Goal: Task Accomplishment & Management: Complete application form

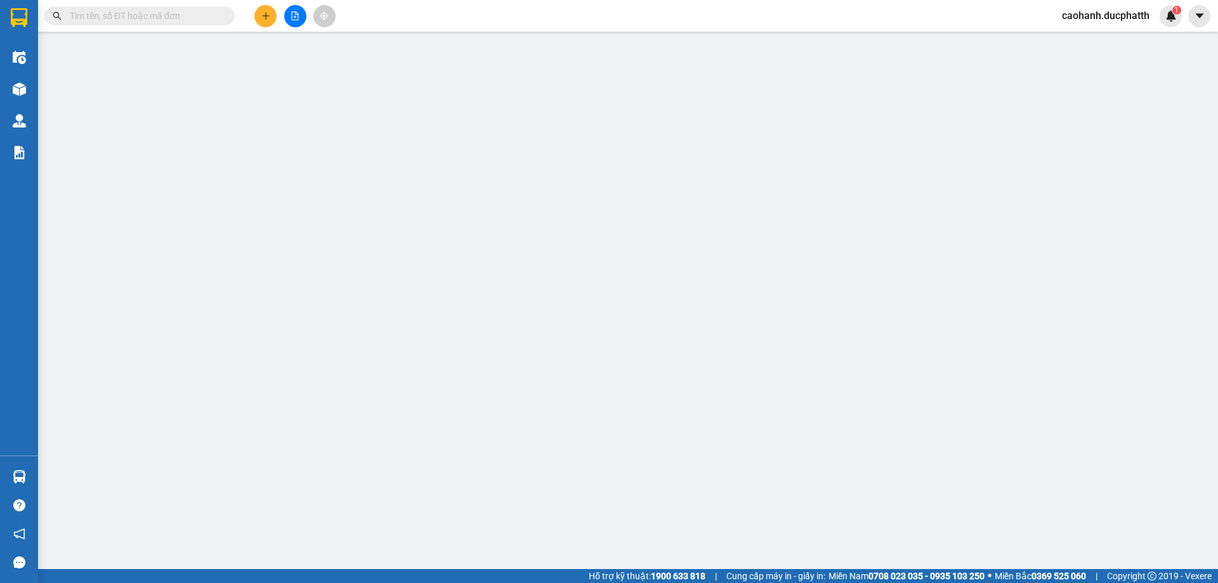
click at [107, 16] on input "text" at bounding box center [145, 16] width 150 height 14
click at [161, 16] on input "text" at bounding box center [145, 16] width 150 height 14
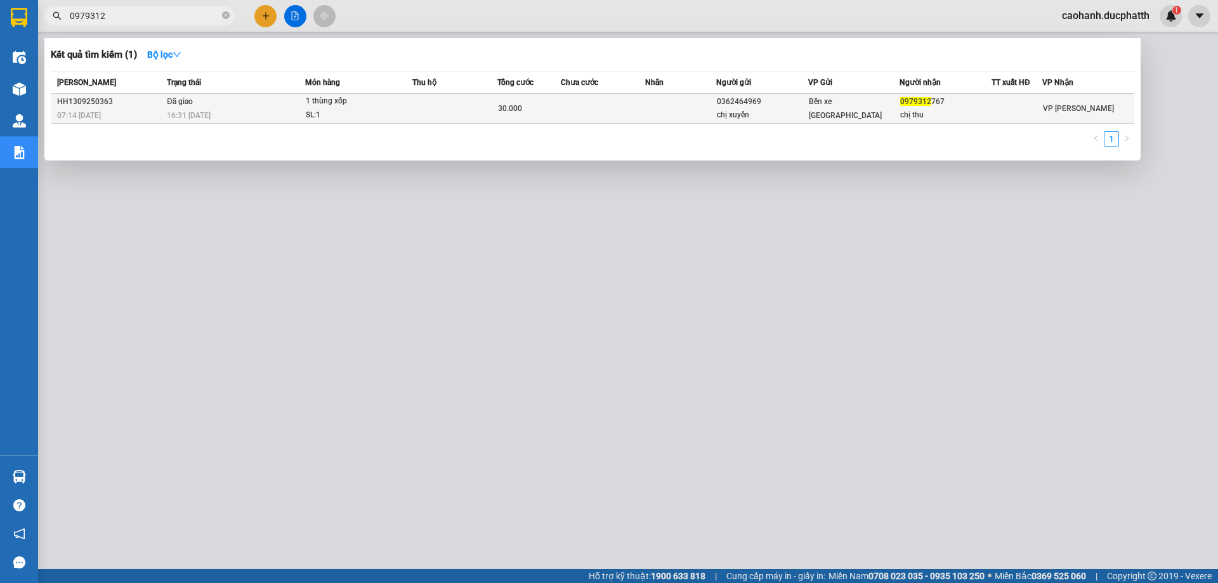
type input "0979312"
click at [108, 101] on div "HH1309250363" at bounding box center [110, 101] width 106 height 13
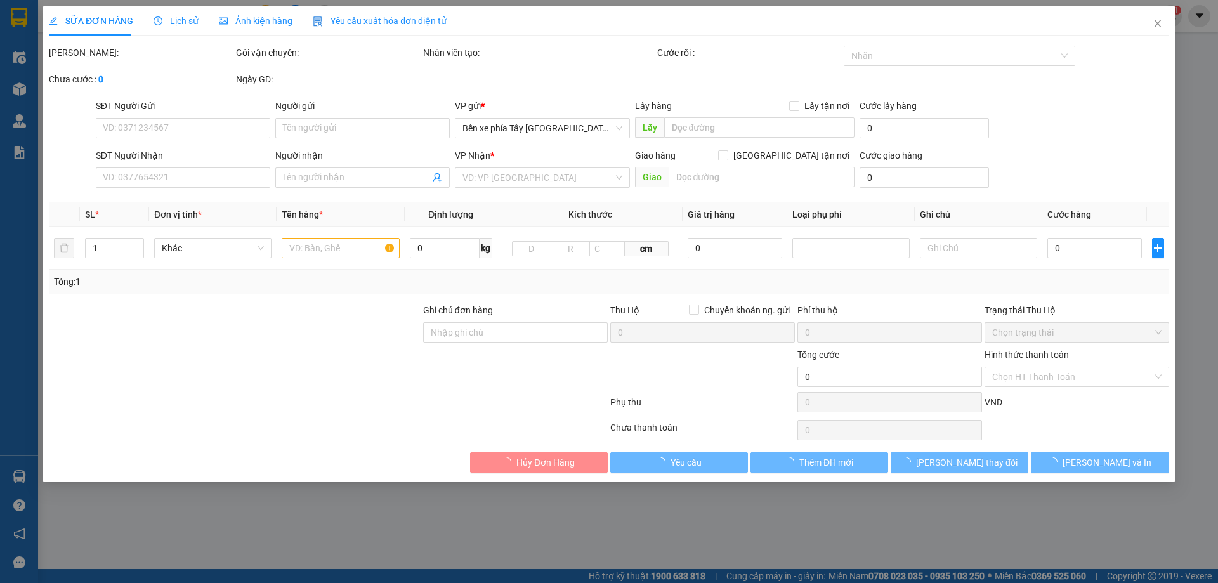
type input "0362464969"
type input "chị xuyến"
type input "0979312767"
type input "chị thu"
type input "nntt"
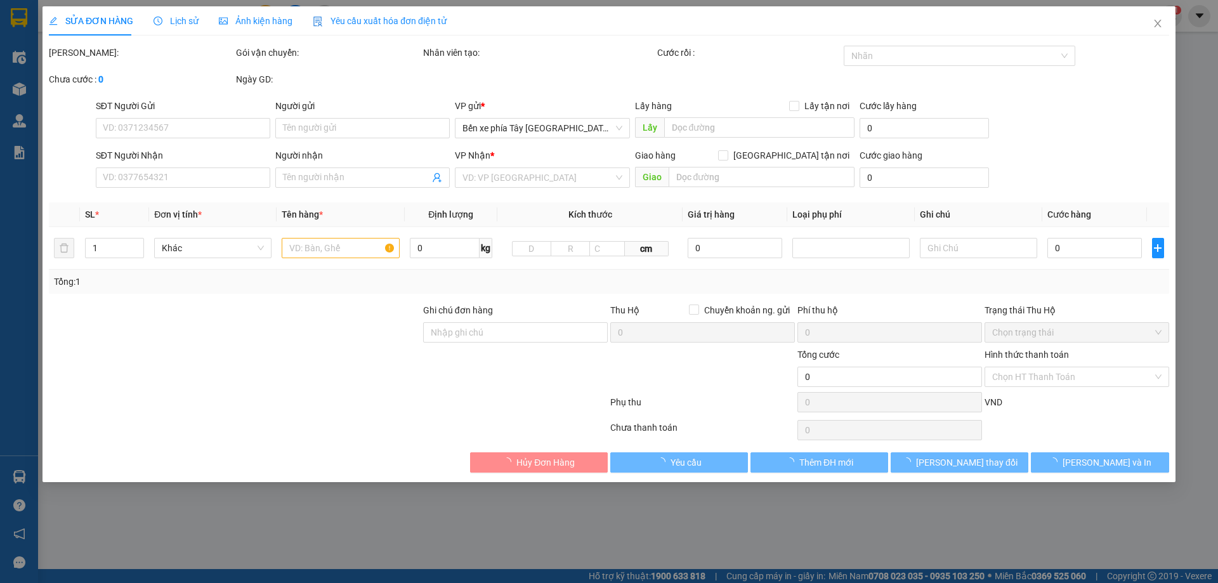
type input "30.000"
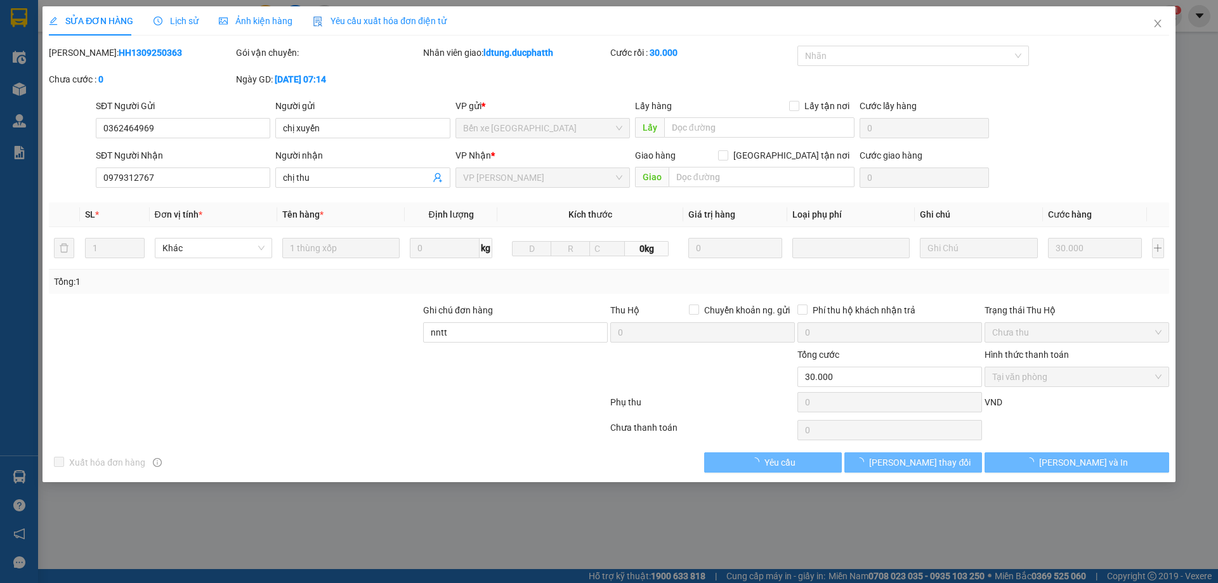
click at [183, 17] on span "Lịch sử" at bounding box center [176, 21] width 45 height 10
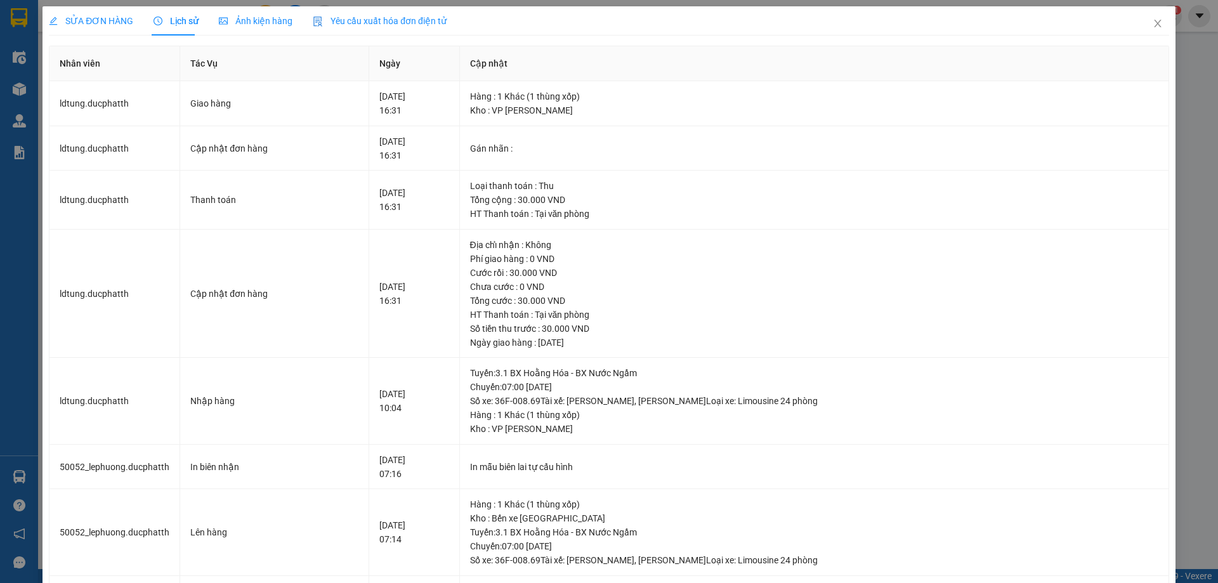
click at [105, 22] on span "SỬA ĐƠN HÀNG" at bounding box center [91, 21] width 84 height 10
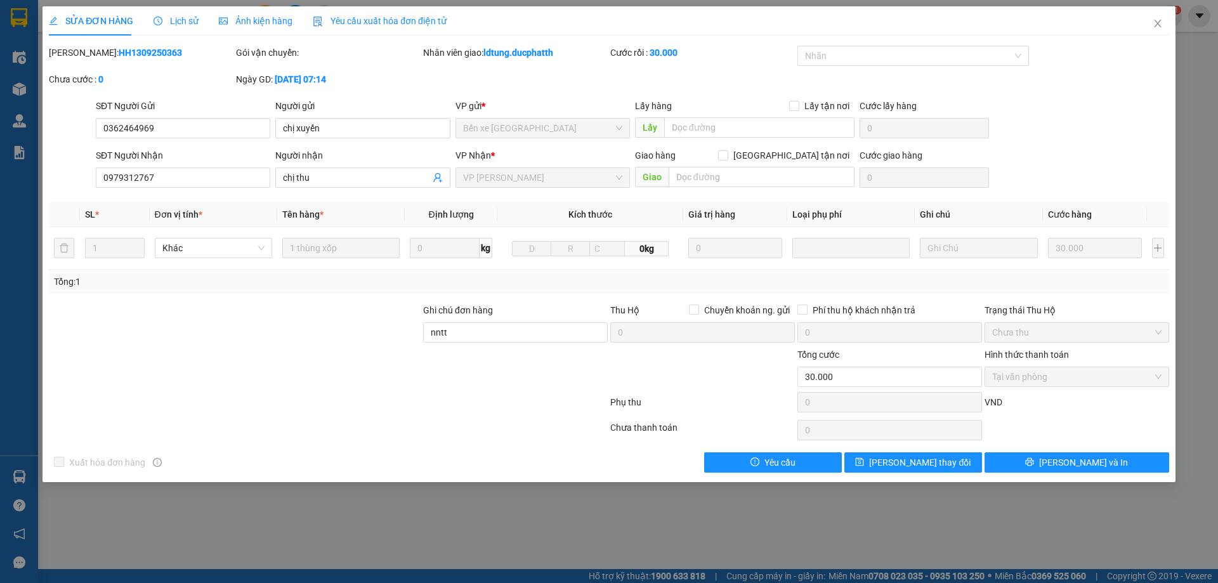
click at [180, 23] on span "Lịch sử" at bounding box center [176, 21] width 45 height 10
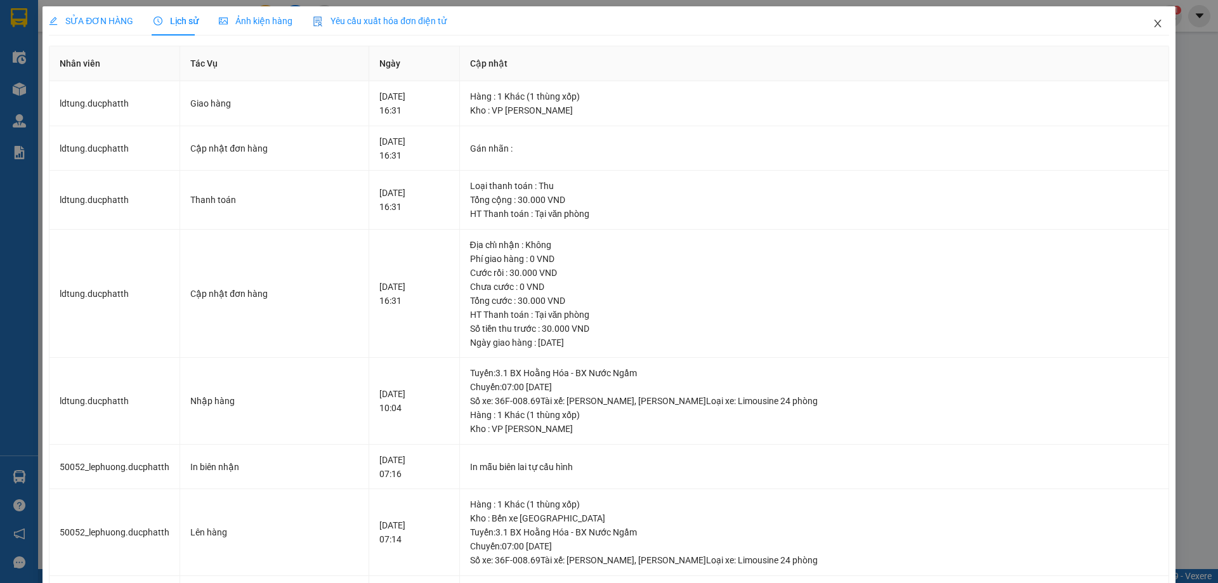
click at [1153, 25] on icon "close" at bounding box center [1158, 23] width 10 height 10
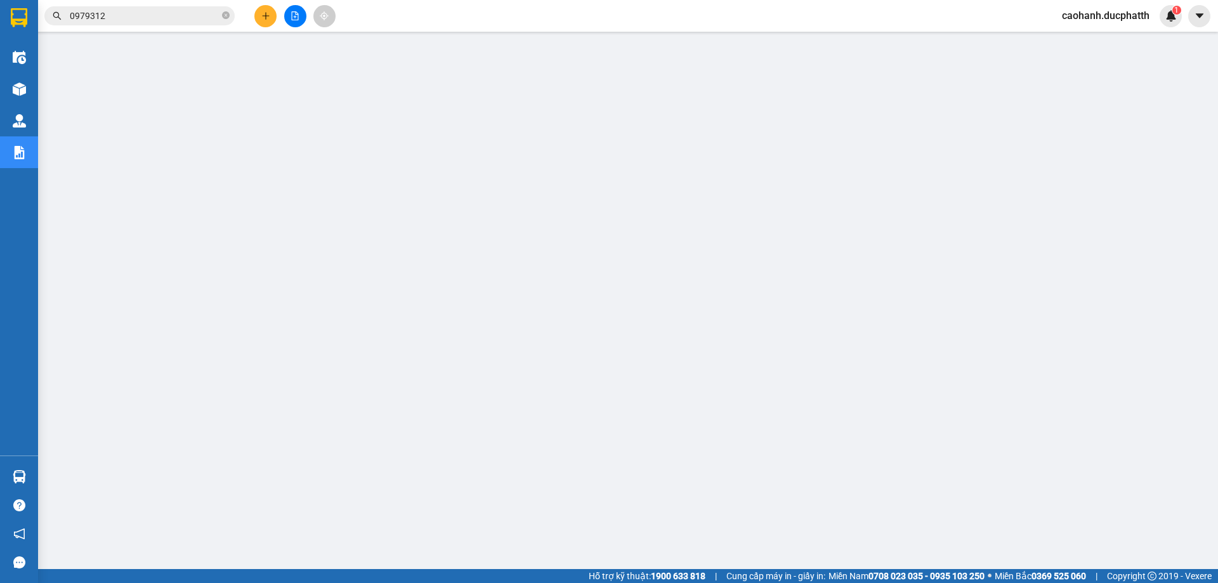
click at [134, 16] on input "0979312" at bounding box center [145, 16] width 150 height 14
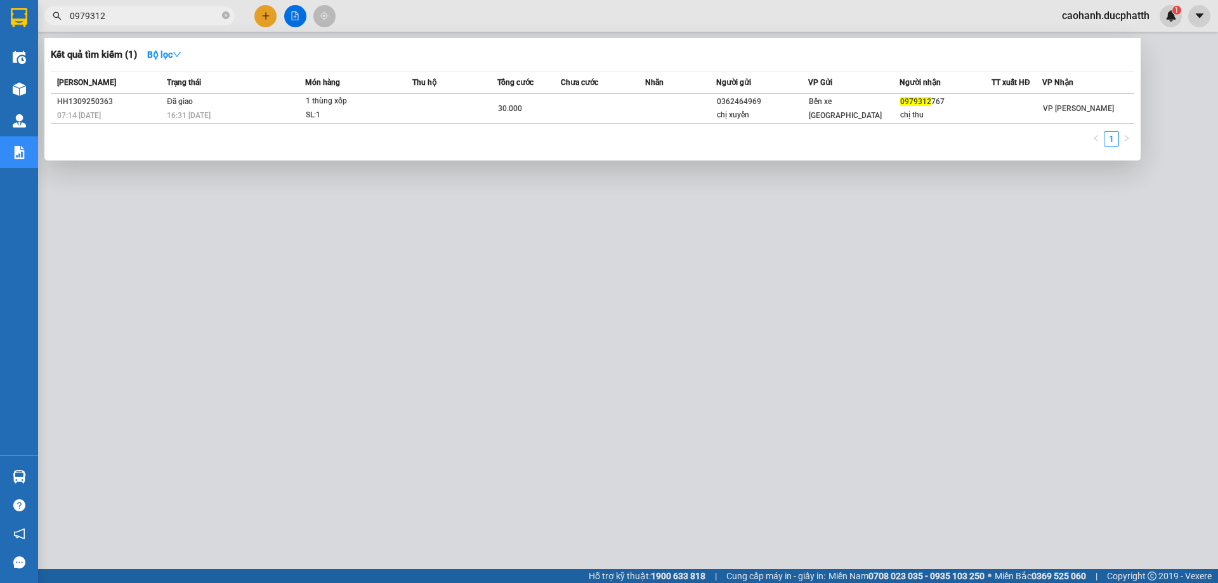
paste input "PT1309250366"
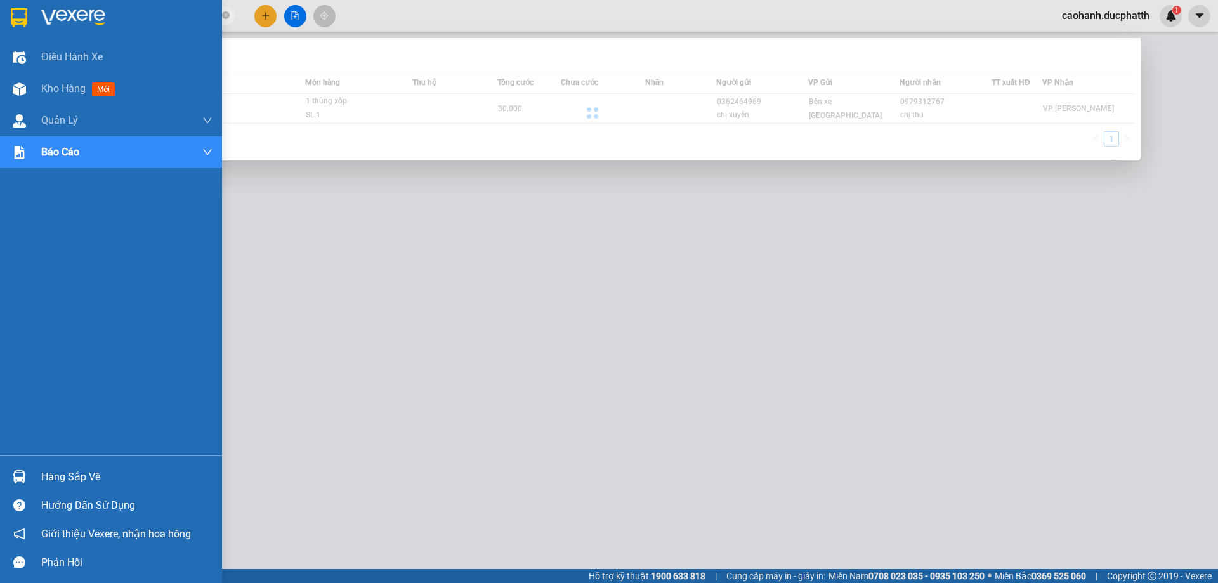
drag, startPoint x: 171, startPoint y: 19, endPoint x: 19, endPoint y: 19, distance: 151.7
click at [19, 19] on section "Kết quả tìm kiếm ( 1 ) Bộ lọc Mã ĐH Trạng thái Món hàng Thu hộ Tổng cước Chưa c…" at bounding box center [609, 291] width 1218 height 583
paste input "text"
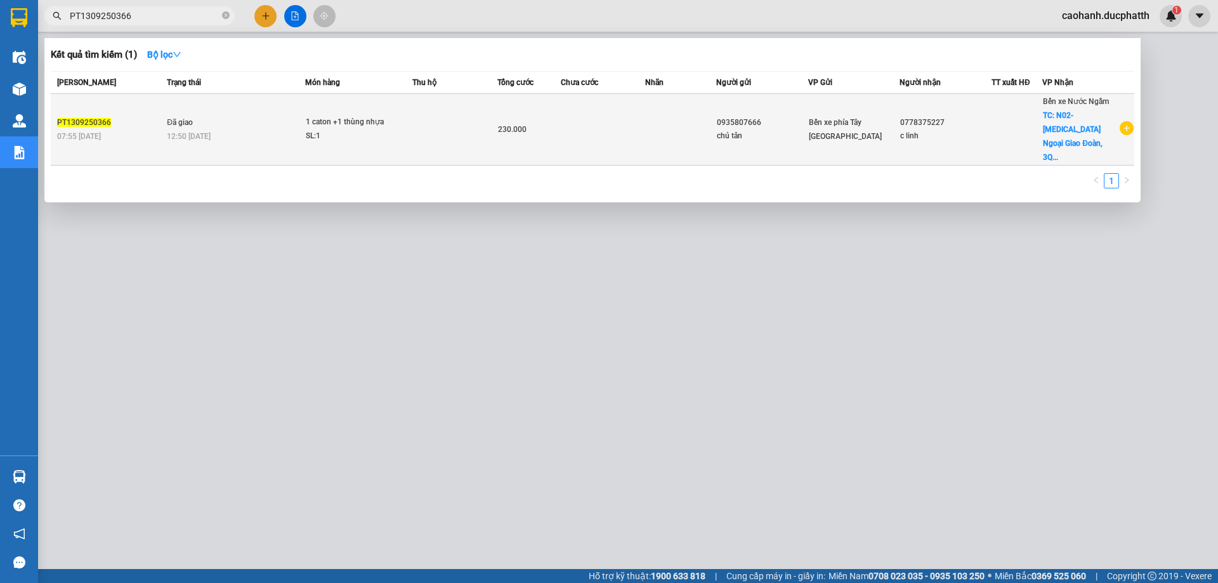
type input "PT1309250366"
click at [211, 132] on span "12:50 [DATE]" at bounding box center [189, 136] width 44 height 9
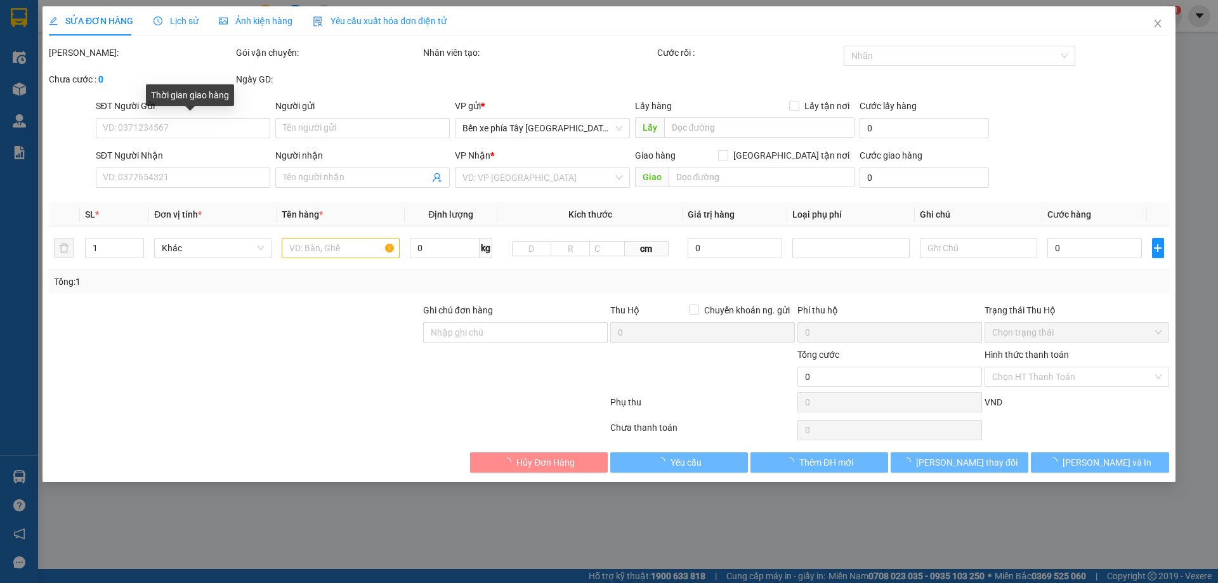
type input "0935807666"
type input "chú tân"
type input "0778375227"
type input "c linh"
checkbox input "true"
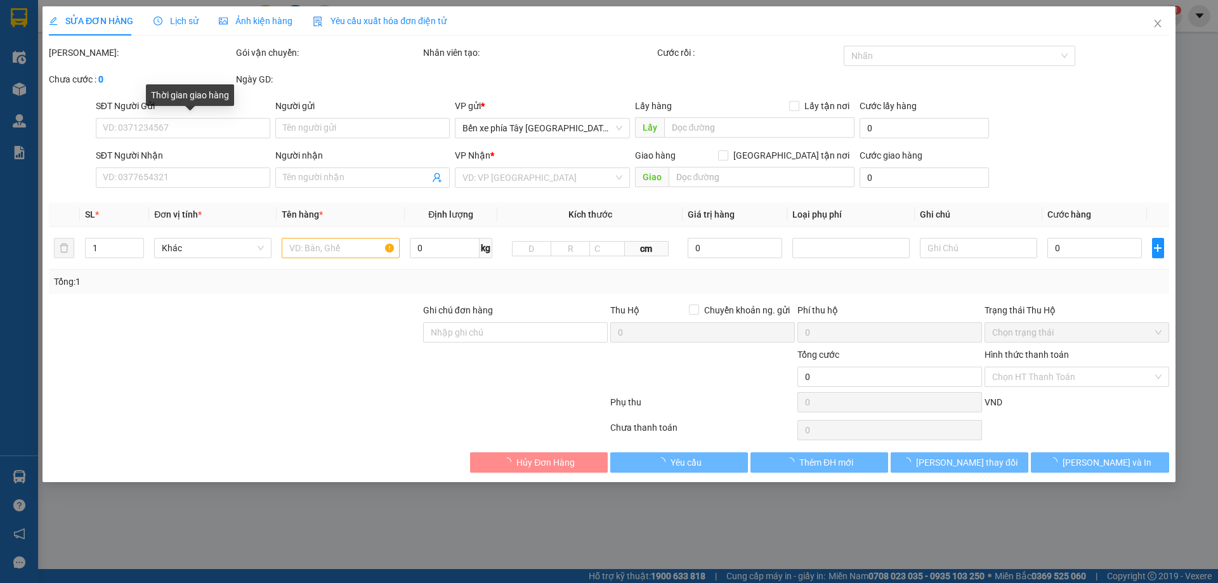
type input "N02-[MEDICAL_DATA] Ngoại Giao Đoàn, 3Q8X+G8F, [GEOGRAPHIC_DATA], [GEOGRAPHIC_DA…"
type input "130.000"
type input "GỬI TT"
type input "230.000"
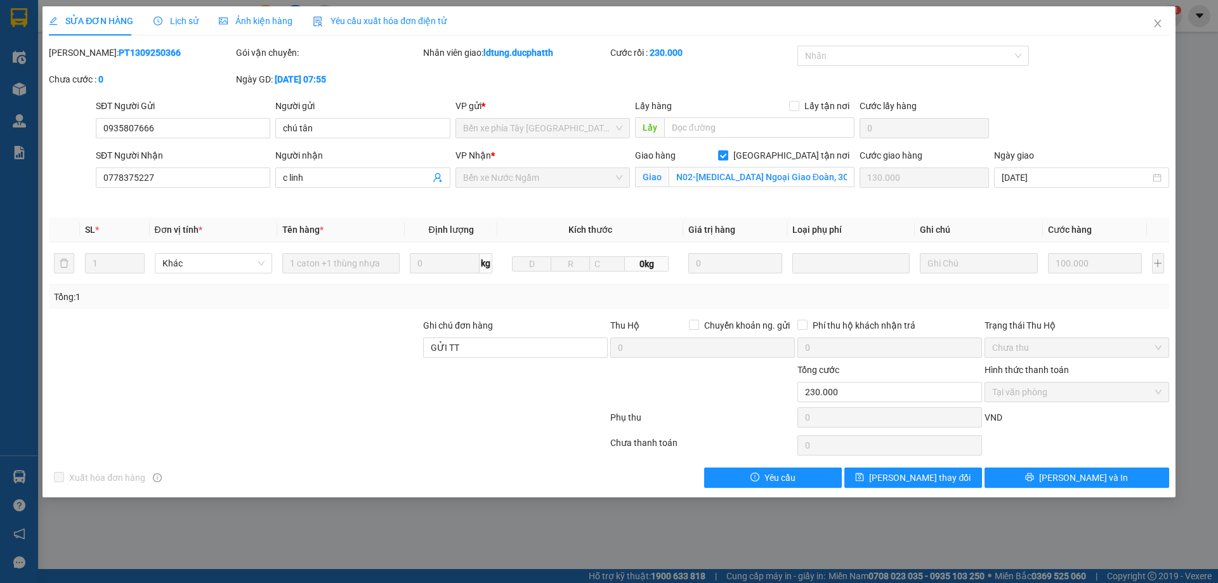
click at [175, 26] on span "Lịch sử" at bounding box center [176, 21] width 45 height 10
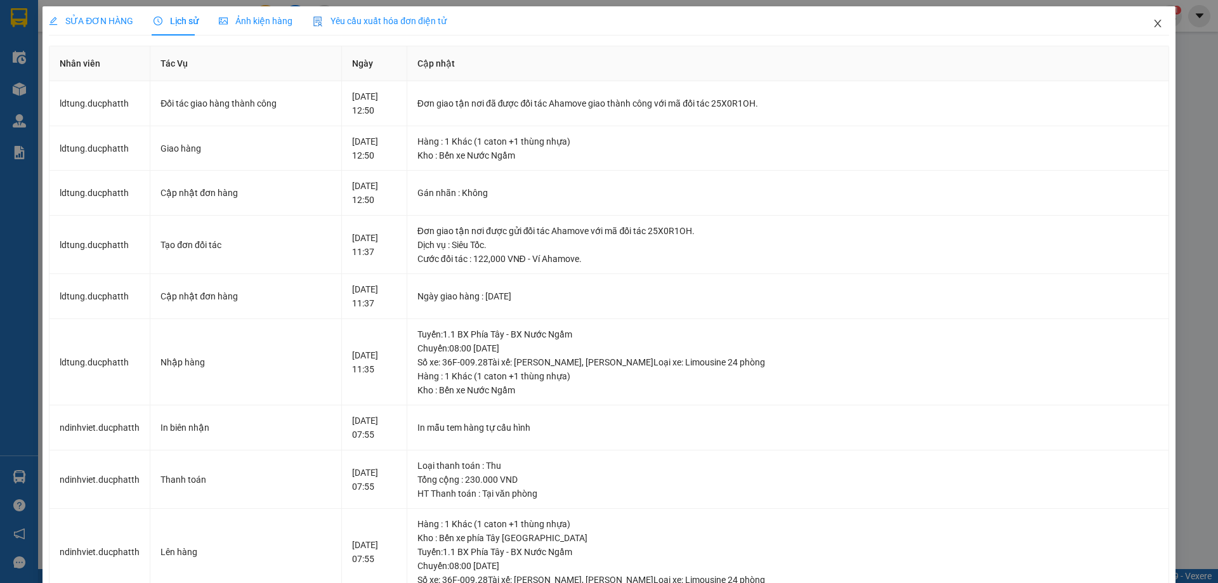
click at [1153, 27] on icon "close" at bounding box center [1158, 23] width 10 height 10
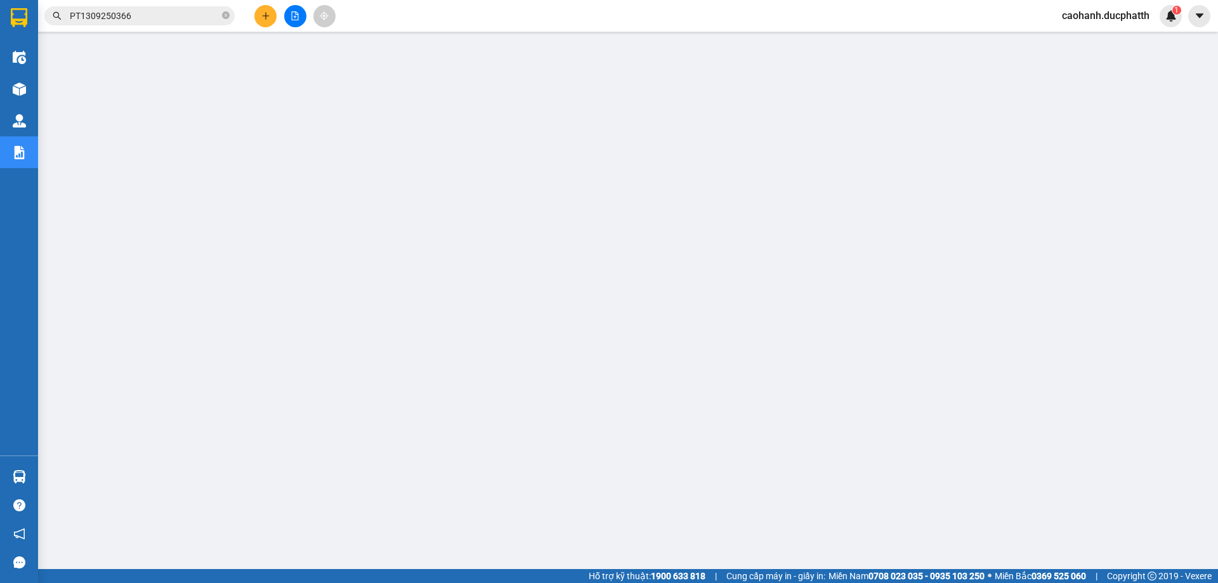
click at [145, 18] on input "PT1309250366" at bounding box center [145, 16] width 150 height 14
